Goal: Information Seeking & Learning: Learn about a topic

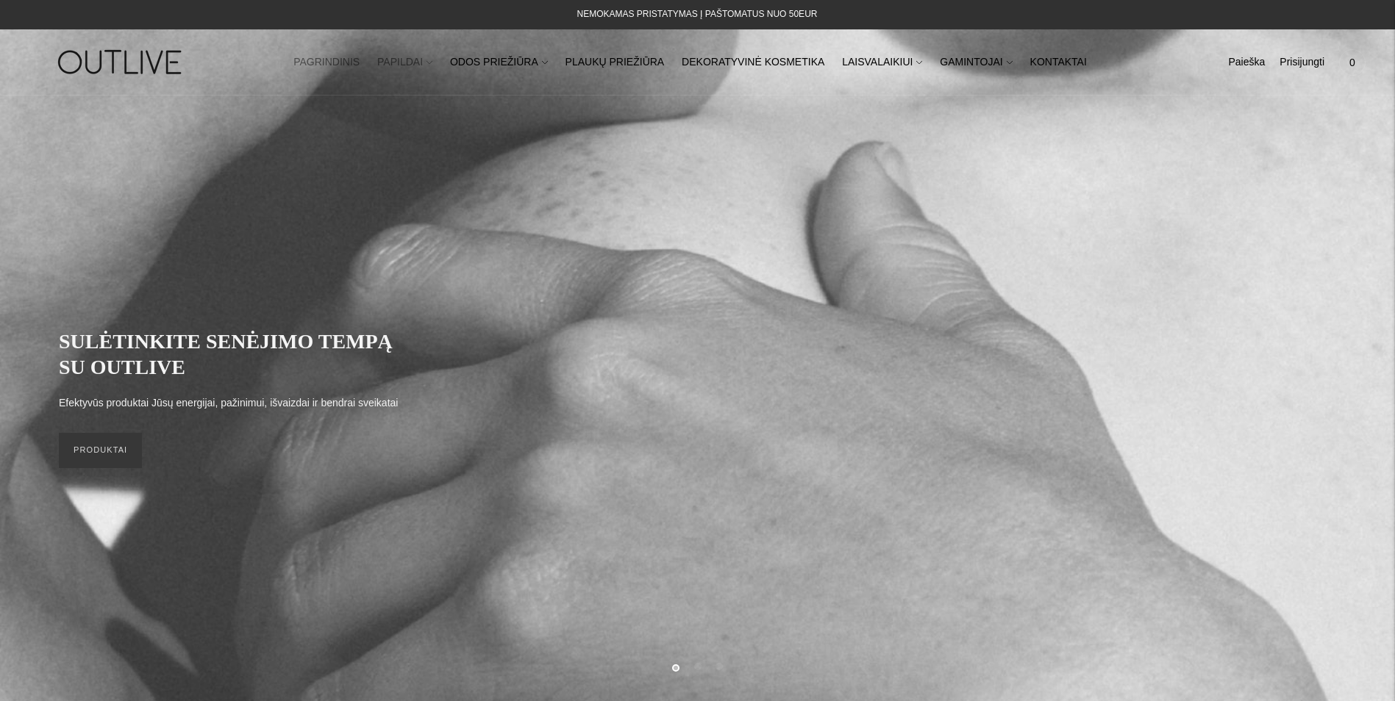
click at [426, 60] on link "PAPILDAI" at bounding box center [404, 62] width 55 height 32
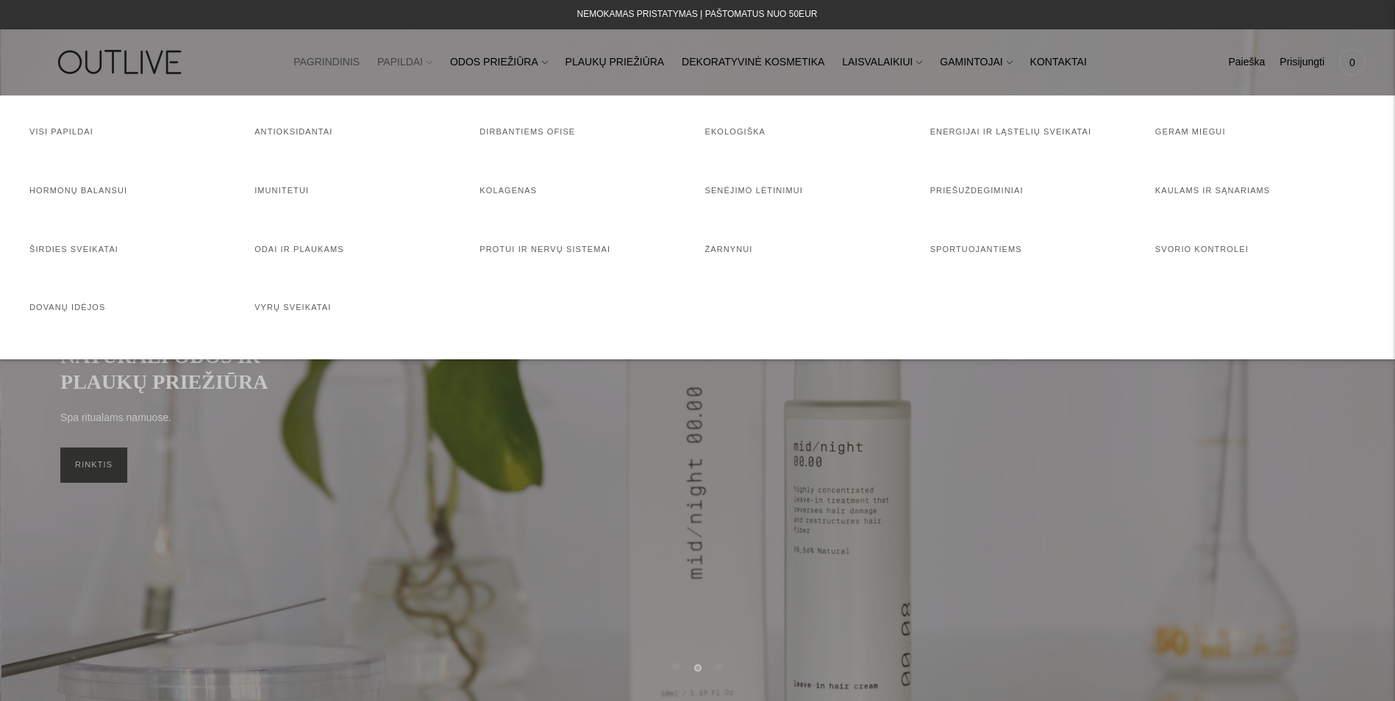
click at [428, 60] on link "PAPILDAI" at bounding box center [404, 62] width 55 height 32
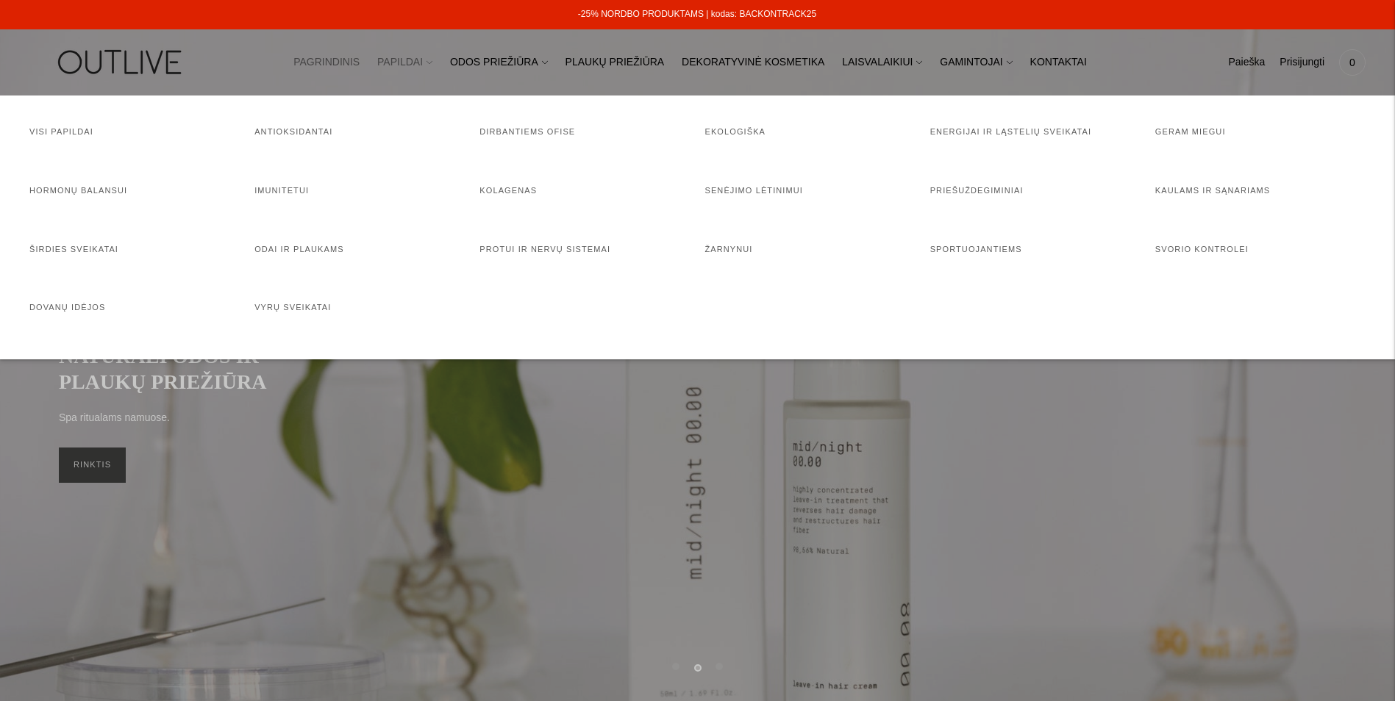
click at [432, 57] on link "PAPILDAI" at bounding box center [404, 62] width 55 height 32
click at [68, 132] on link "Visi papildai" at bounding box center [61, 131] width 64 height 9
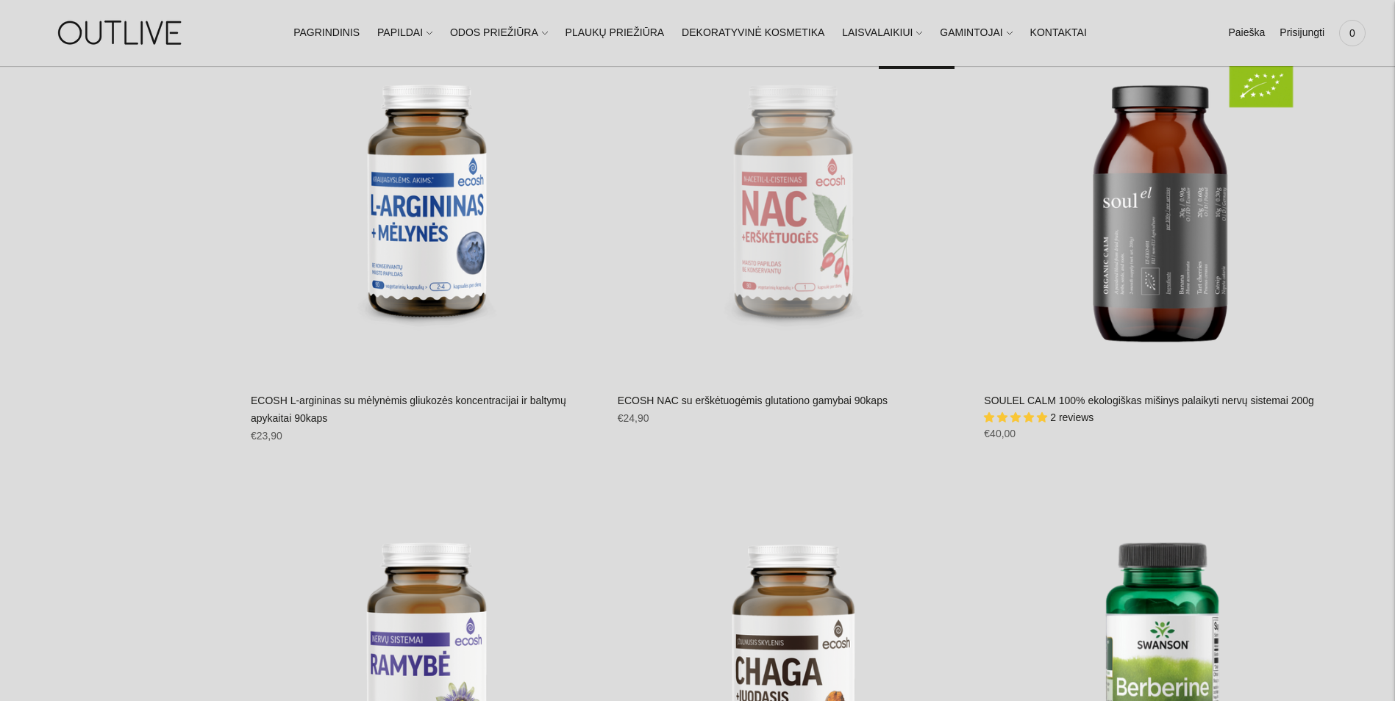
scroll to position [17645, 0]
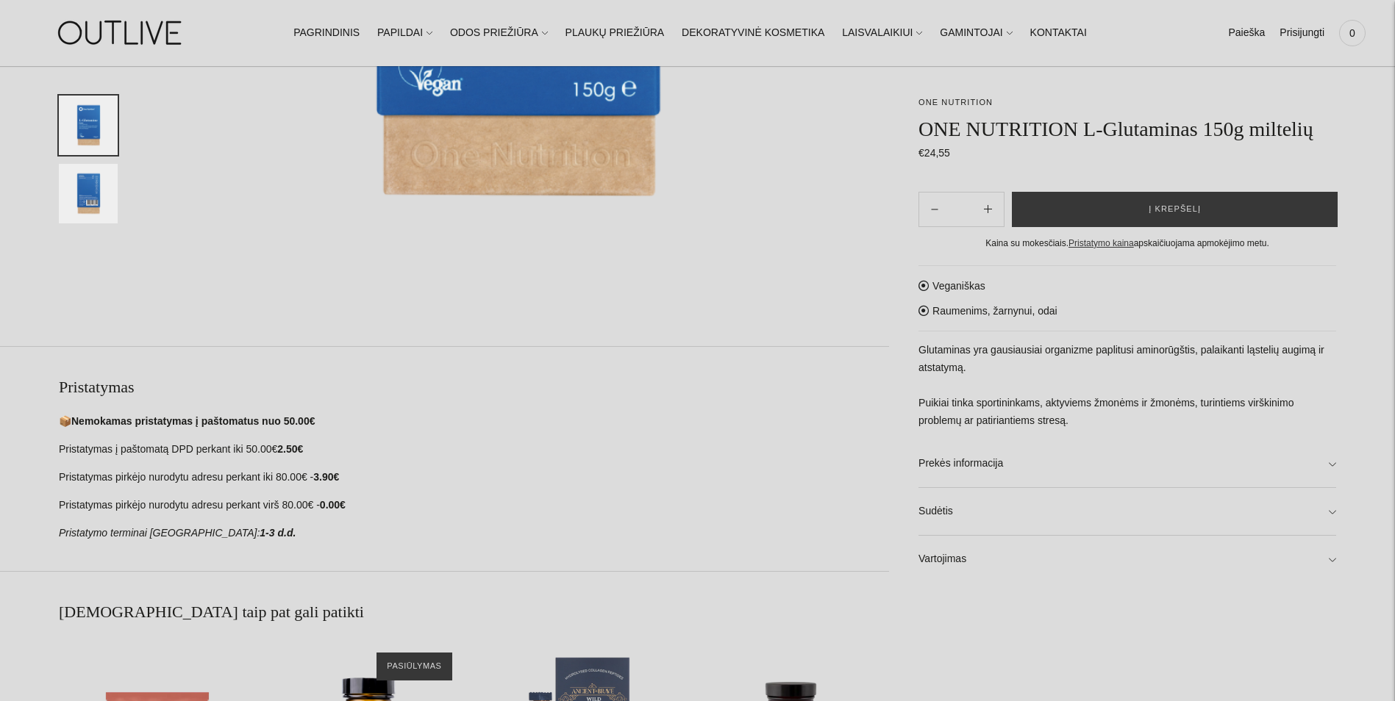
scroll to position [368, 0]
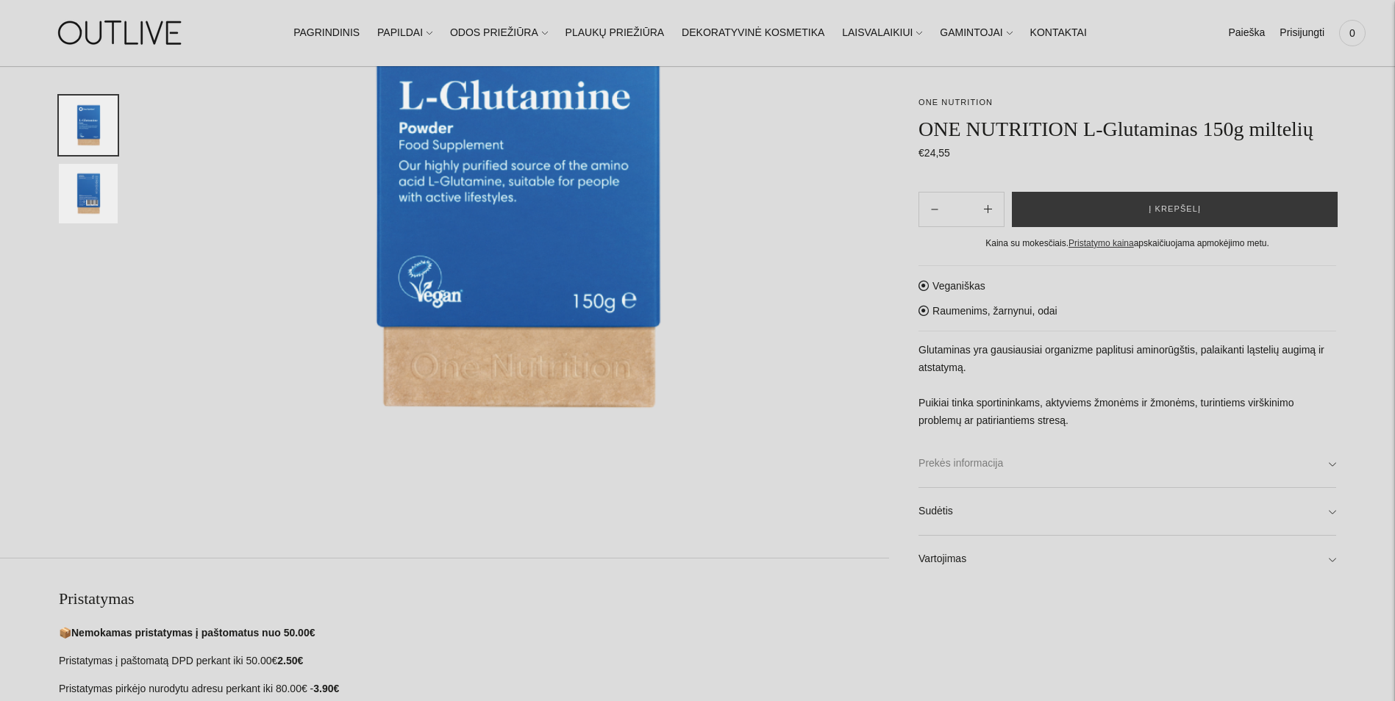
click at [986, 471] on link "Prekės informacija" at bounding box center [1127, 463] width 418 height 47
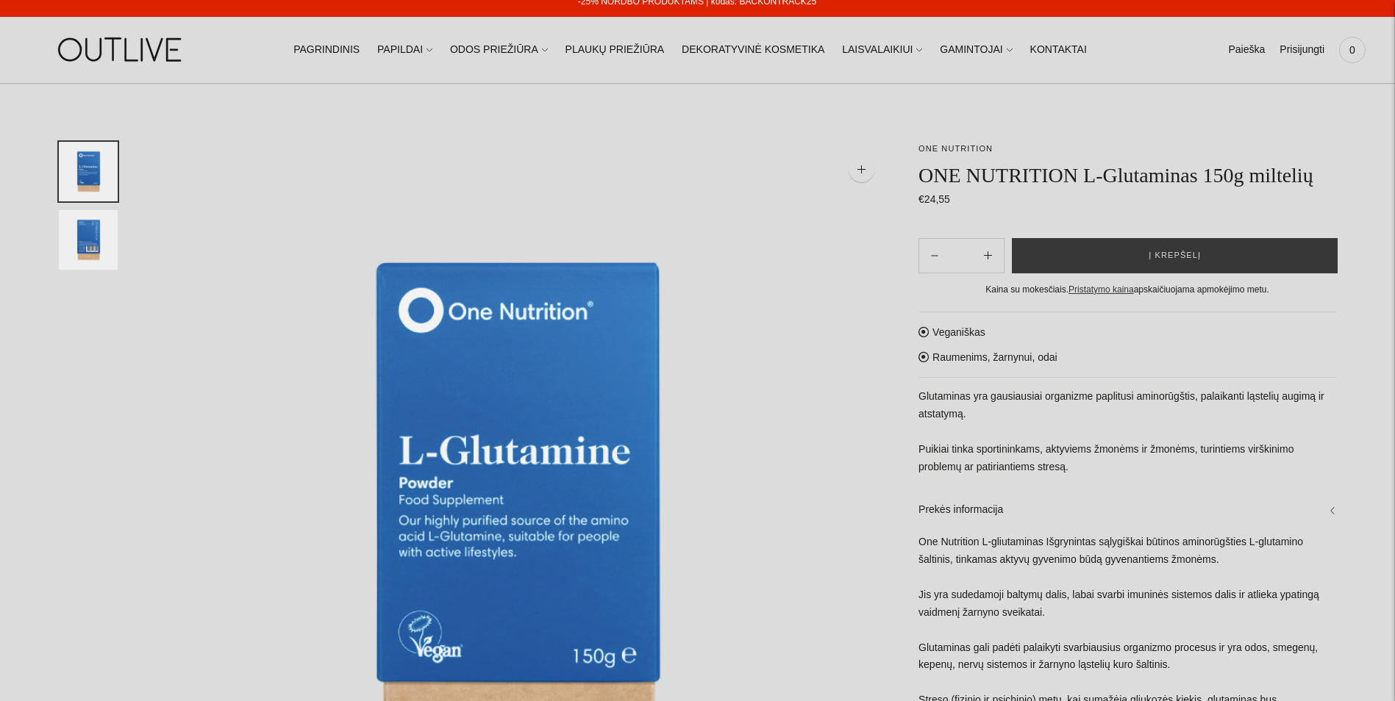
scroll to position [0, 0]
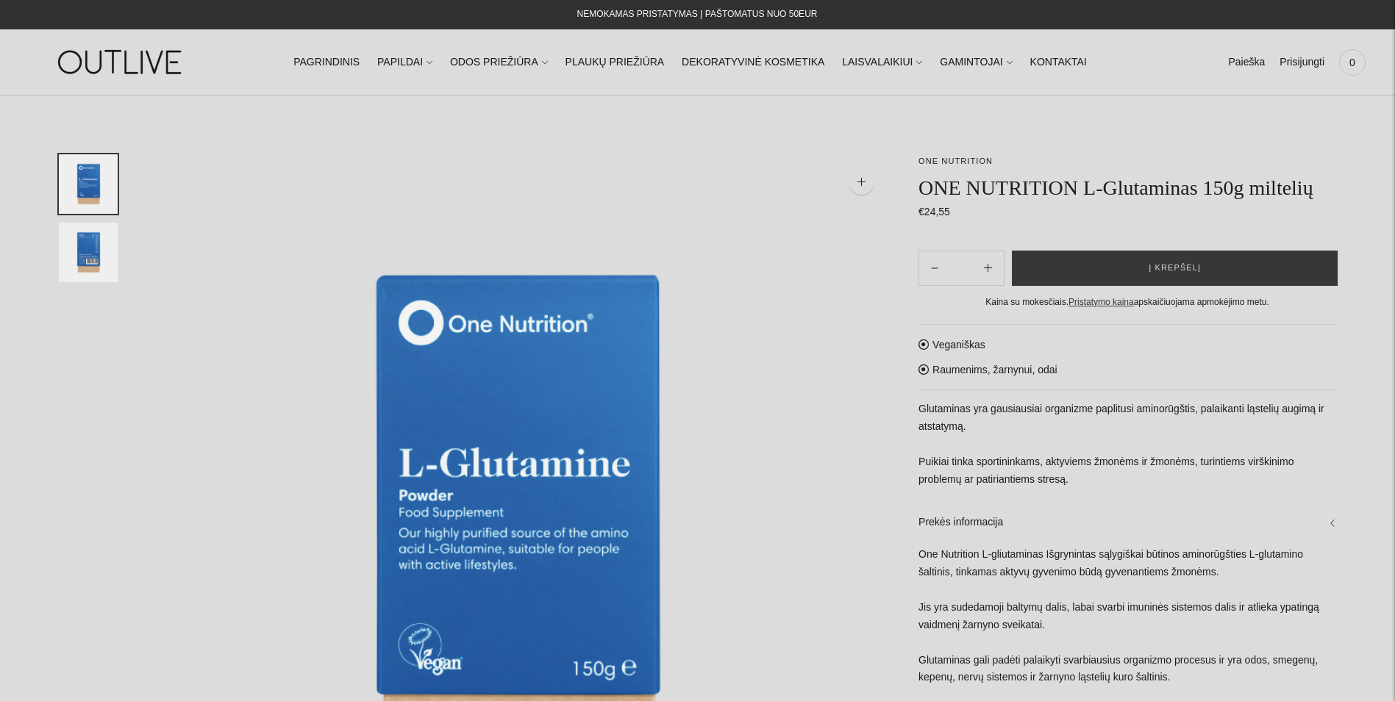
click at [81, 255] on img "Translation missing: en.general.accessibility.image_thumbail" at bounding box center [88, 253] width 59 height 60
